Goal: Task Accomplishment & Management: Manage account settings

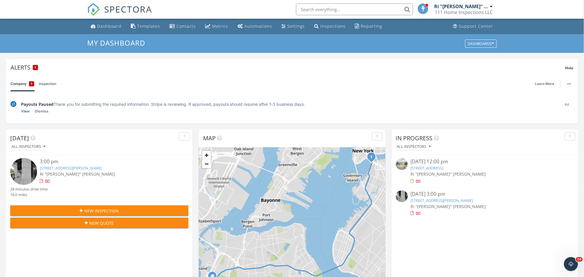
scroll to position [543, 595]
click at [441, 169] on link "2717 W 36th St, BROOKLYN, NY 11224" at bounding box center [427, 168] width 33 height 5
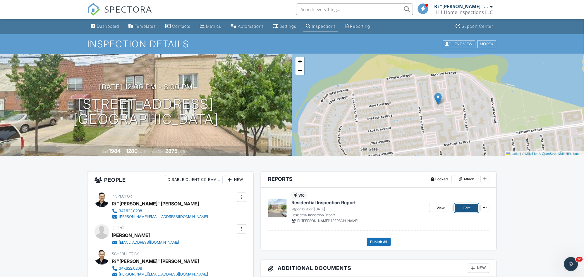
click at [471, 209] on link "Edit" at bounding box center [466, 208] width 23 height 8
